Goal: Navigation & Orientation: Find specific page/section

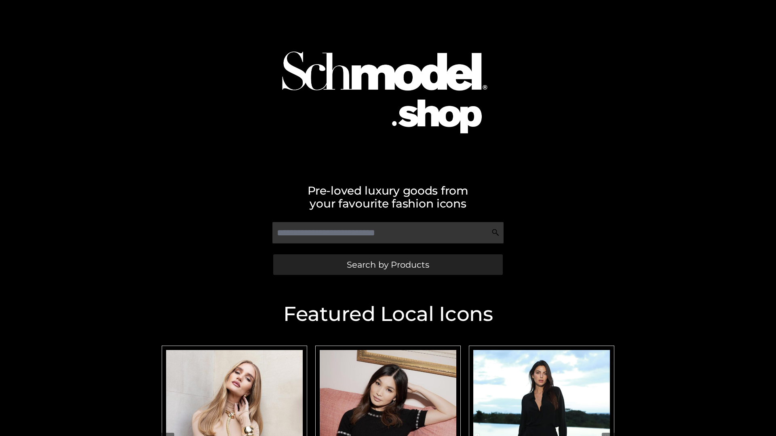
click at [387, 265] on span "Search by Products" at bounding box center [388, 265] width 82 height 8
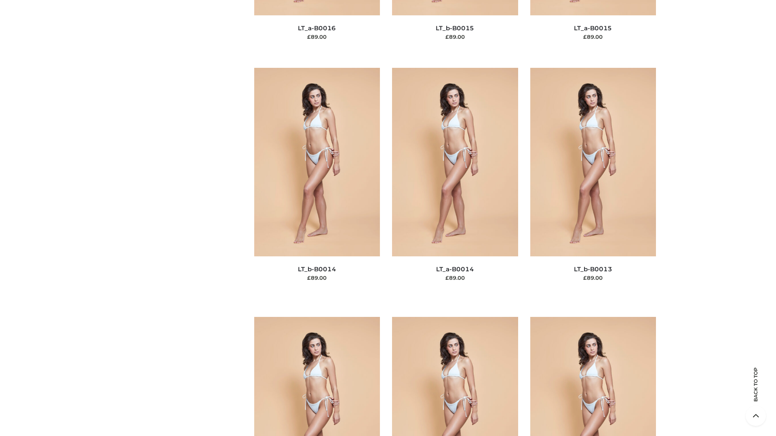
scroll to position [2873, 0]
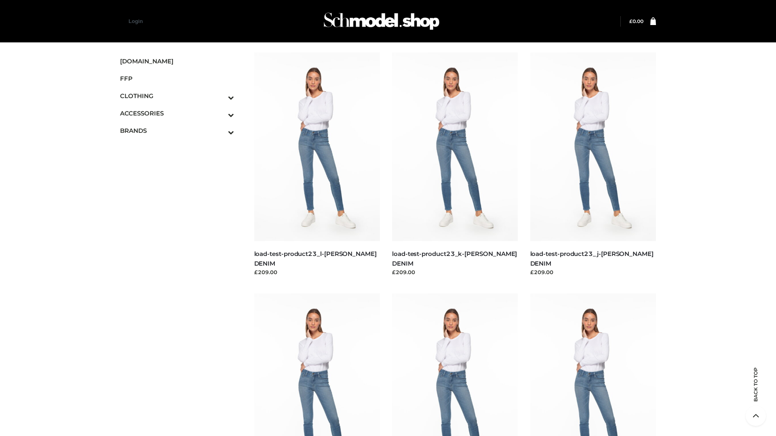
scroll to position [709, 0]
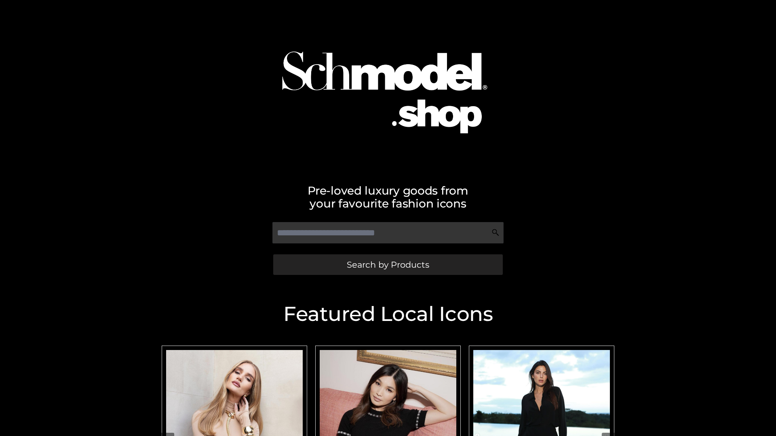
click at [387, 265] on span "Search by Products" at bounding box center [388, 265] width 82 height 8
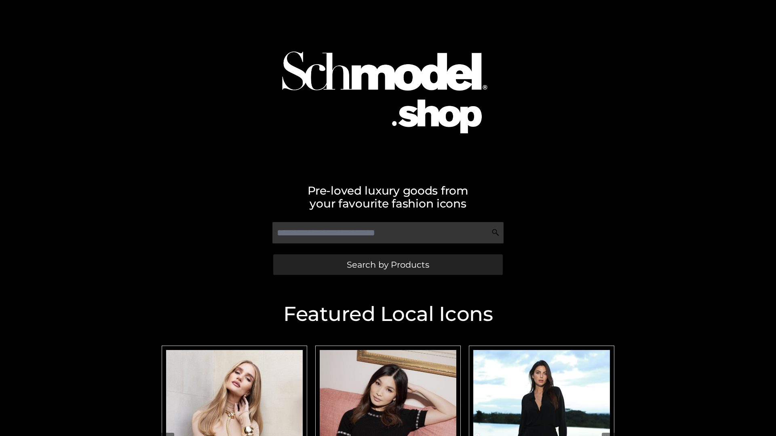
click at [387, 265] on span "Search by Products" at bounding box center [388, 265] width 82 height 8
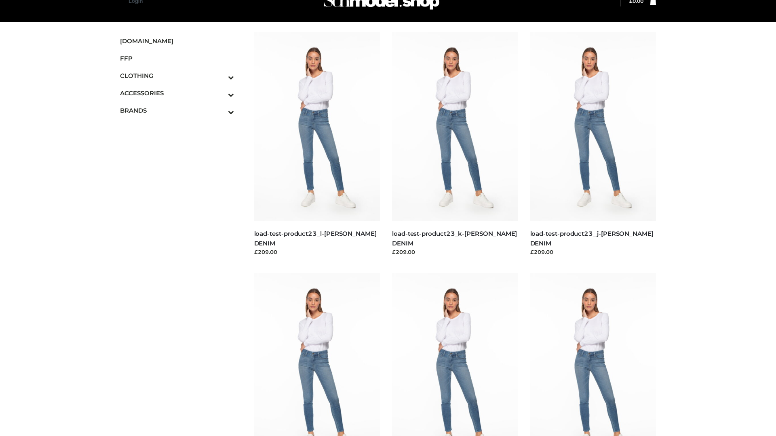
scroll to position [20, 0]
